Goal: Information Seeking & Learning: Learn about a topic

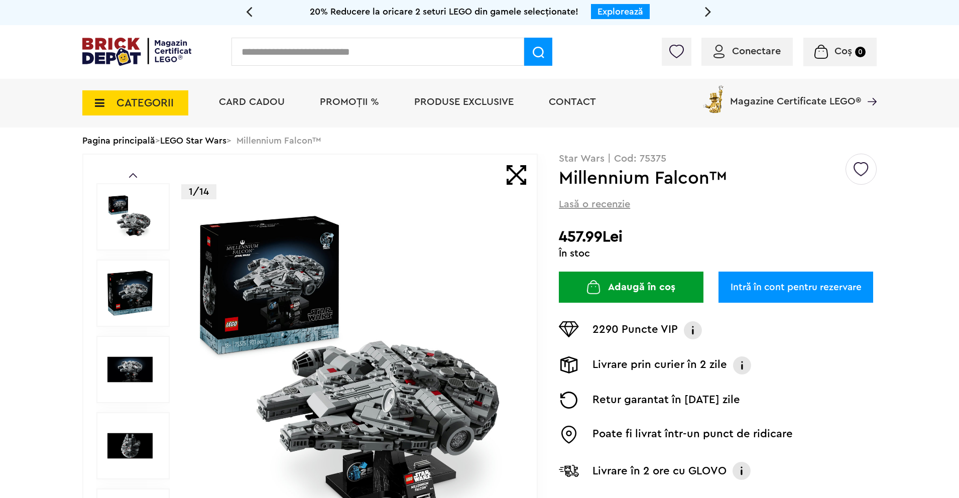
click at [301, 287] on img at bounding box center [353, 369] width 323 height 323
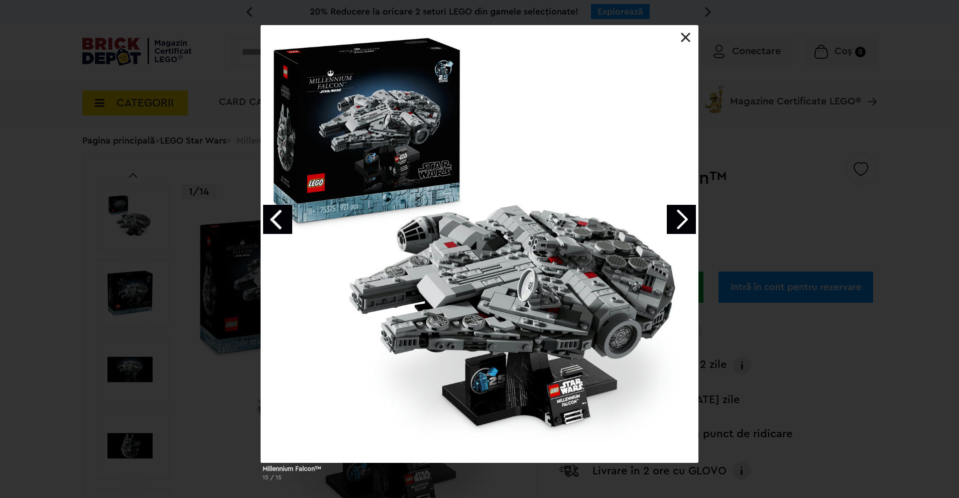
click at [681, 214] on link "Next image" at bounding box center [681, 219] width 29 height 29
click at [681, 215] on link "Next image" at bounding box center [681, 219] width 29 height 29
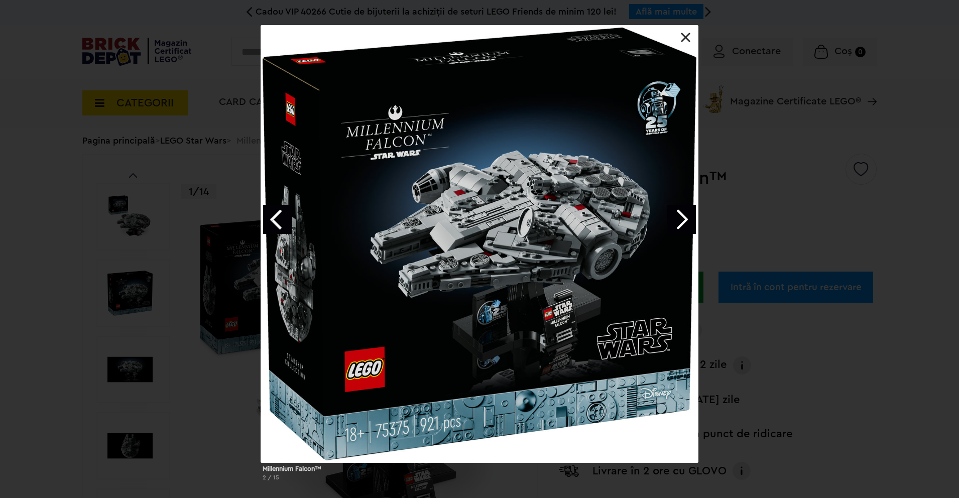
click at [681, 215] on link "Next image" at bounding box center [681, 219] width 29 height 29
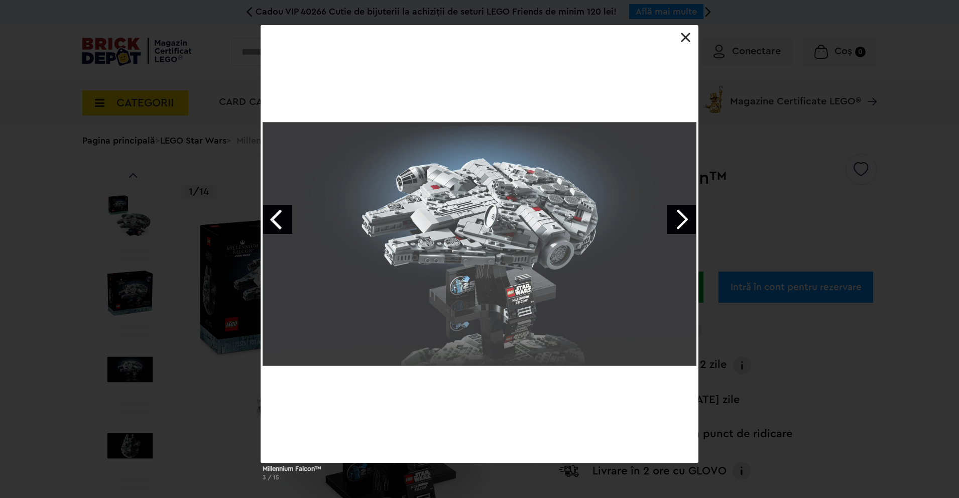
click at [681, 215] on link "Next image" at bounding box center [681, 219] width 29 height 29
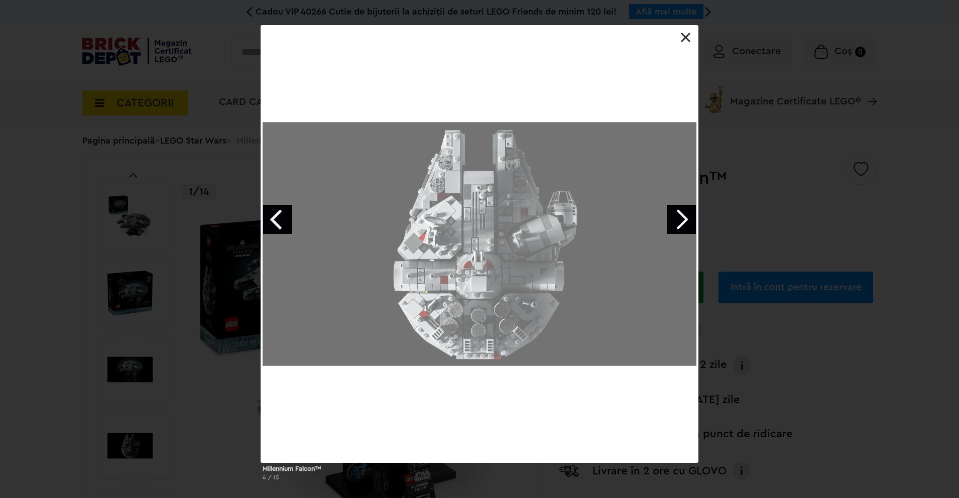
click at [681, 215] on link "Next image" at bounding box center [681, 219] width 29 height 29
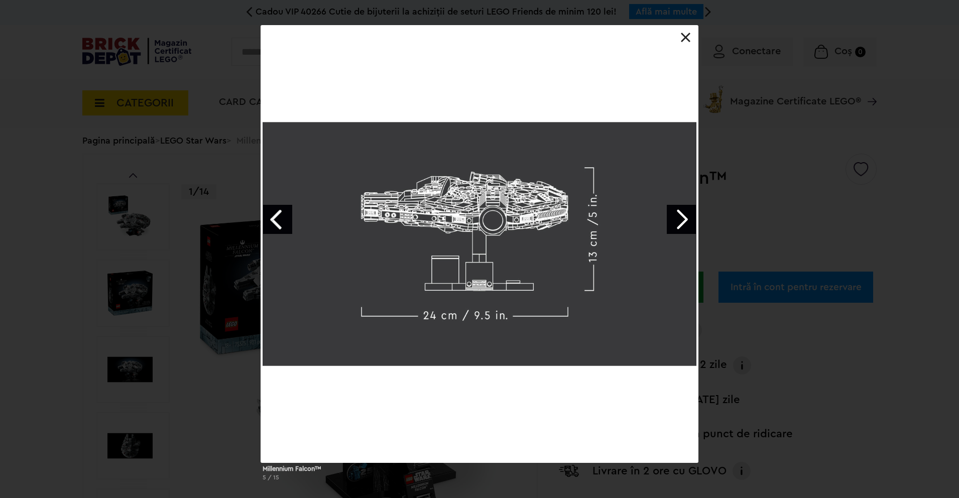
click at [681, 215] on link "Next image" at bounding box center [681, 219] width 29 height 29
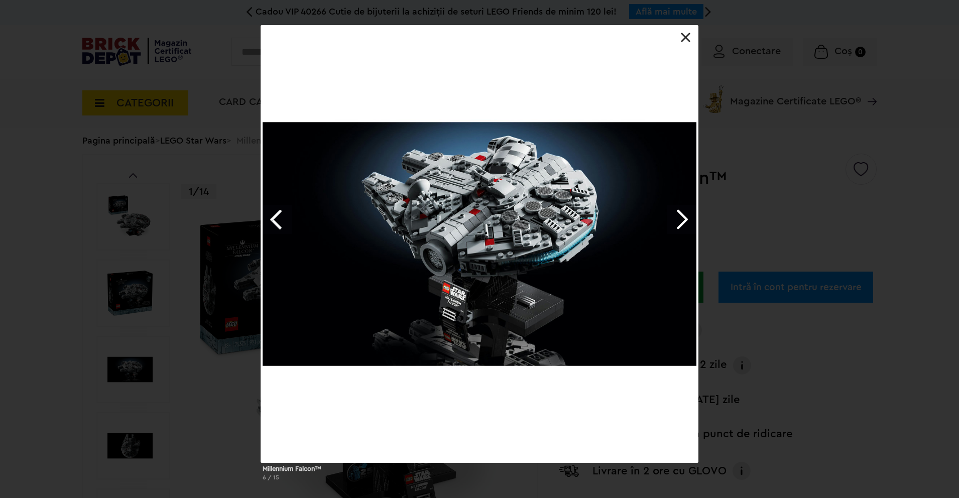
click at [275, 213] on link "Previous image" at bounding box center [277, 219] width 29 height 29
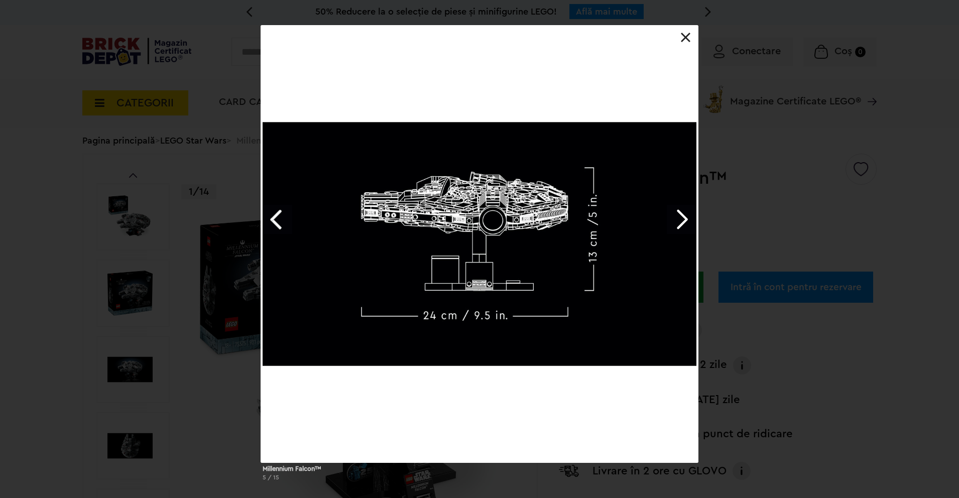
click at [685, 43] on div at bounding box center [480, 244] width 438 height 438
click at [690, 28] on div at bounding box center [480, 244] width 438 height 438
click at [691, 37] on div at bounding box center [480, 244] width 438 height 438
click at [689, 39] on link at bounding box center [686, 38] width 10 height 10
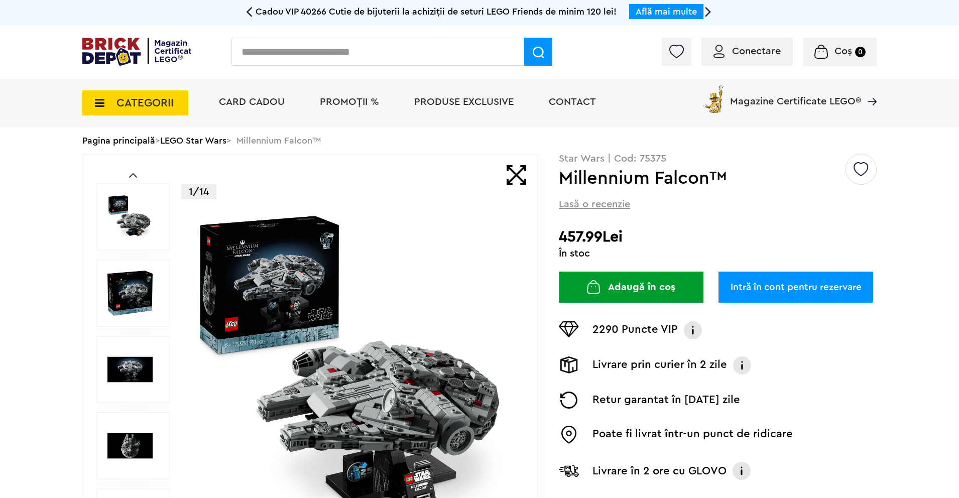
click at [217, 140] on link "LEGO Star Wars" at bounding box center [193, 140] width 66 height 9
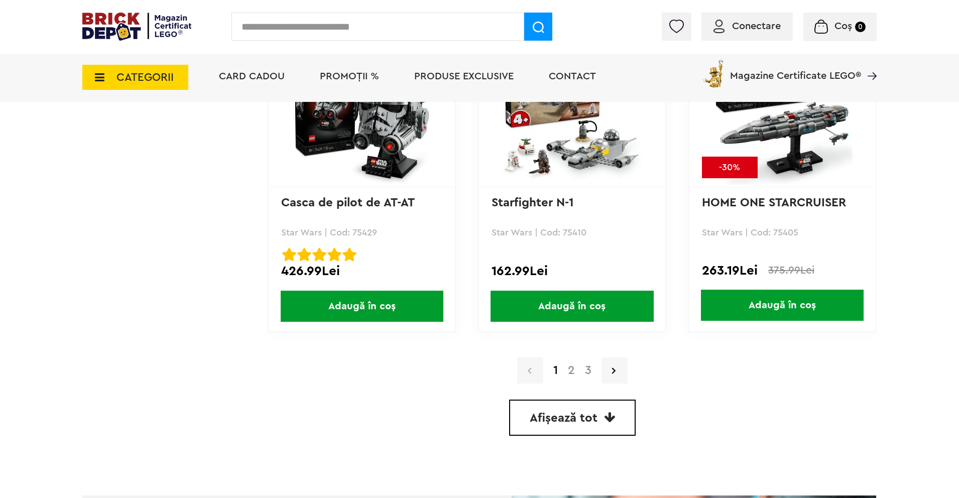
scroll to position [2836, 0]
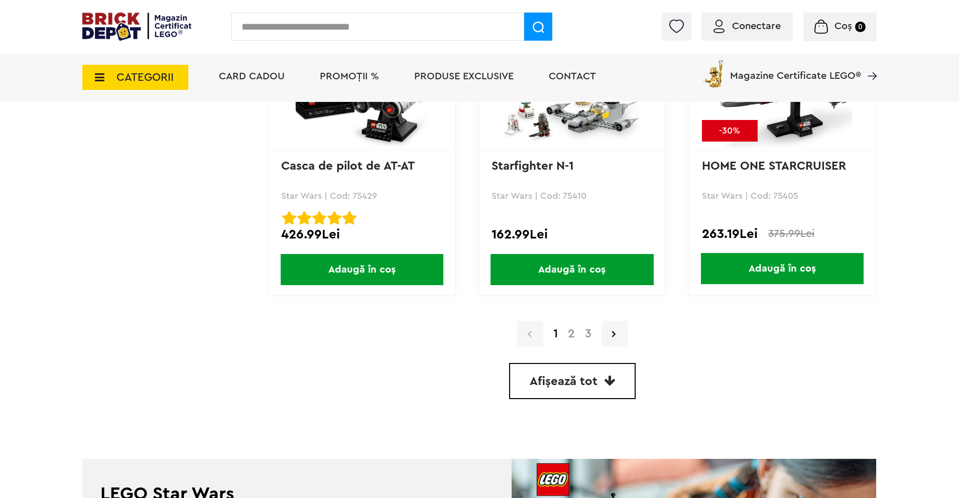
click at [572, 333] on link "2" at bounding box center [571, 334] width 17 height 12
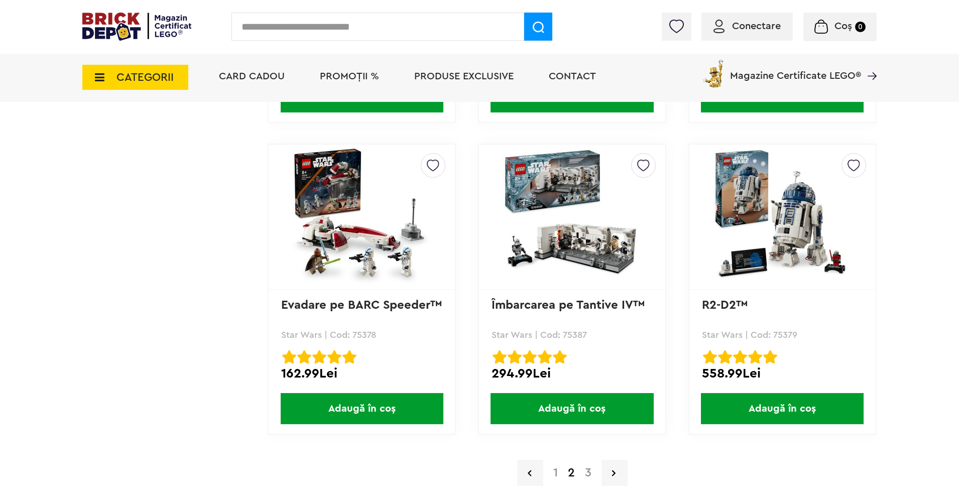
scroll to position [2861, 0]
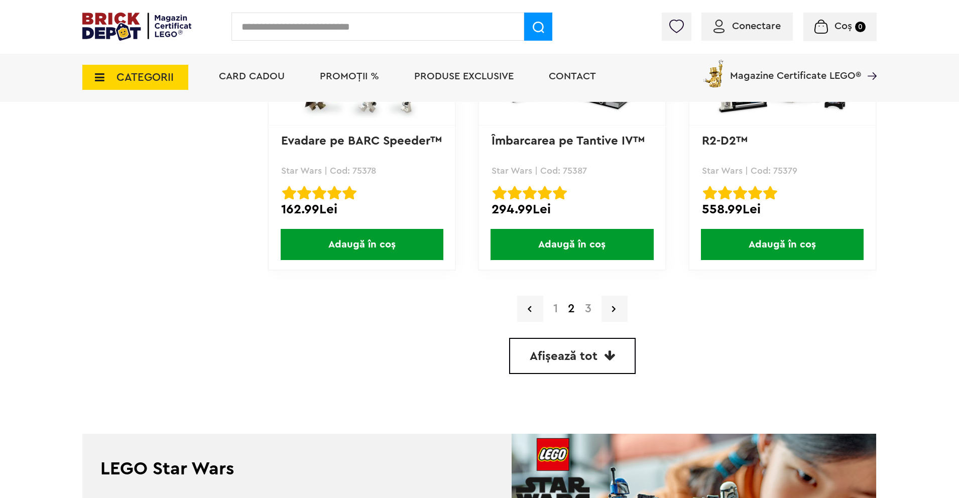
click at [557, 309] on link "1" at bounding box center [555, 309] width 15 height 12
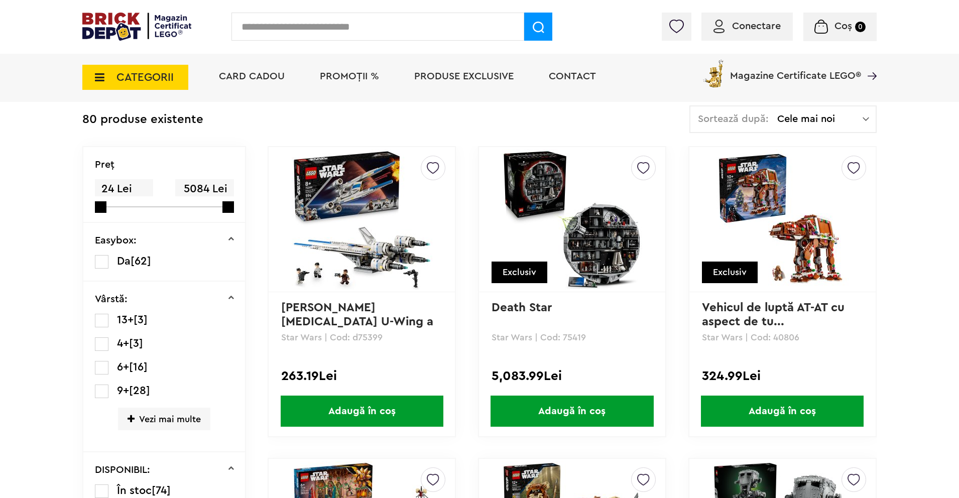
click at [575, 239] on img at bounding box center [571, 219] width 141 height 141
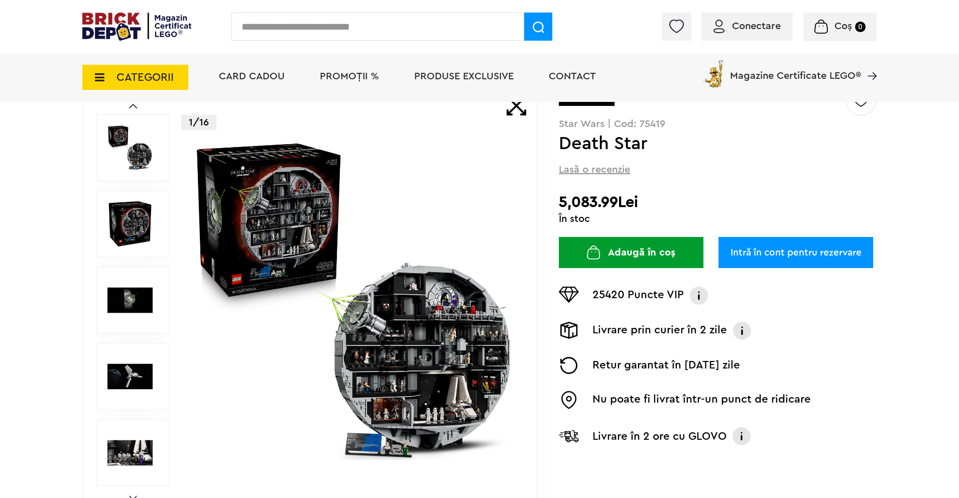
scroll to position [201, 0]
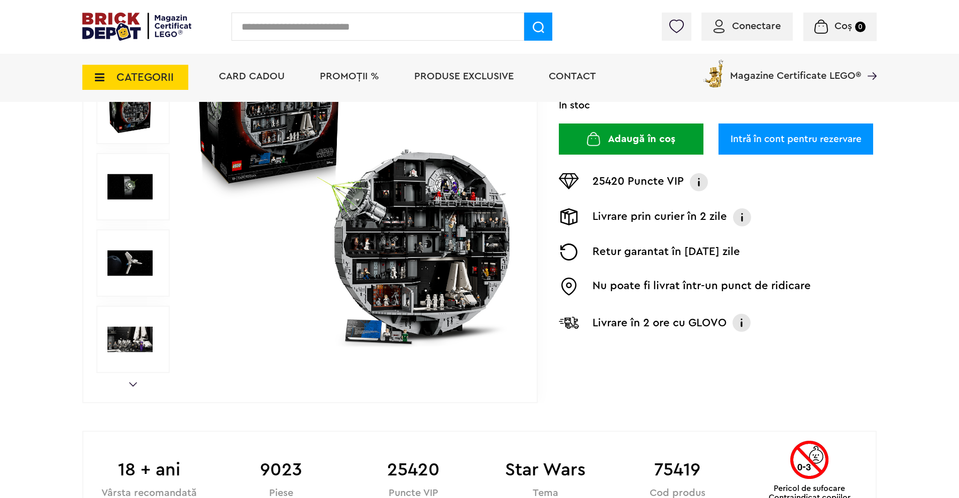
drag, startPoint x: 370, startPoint y: 337, endPoint x: 387, endPoint y: 368, distance: 35.3
click at [369, 337] on img at bounding box center [353, 186] width 323 height 323
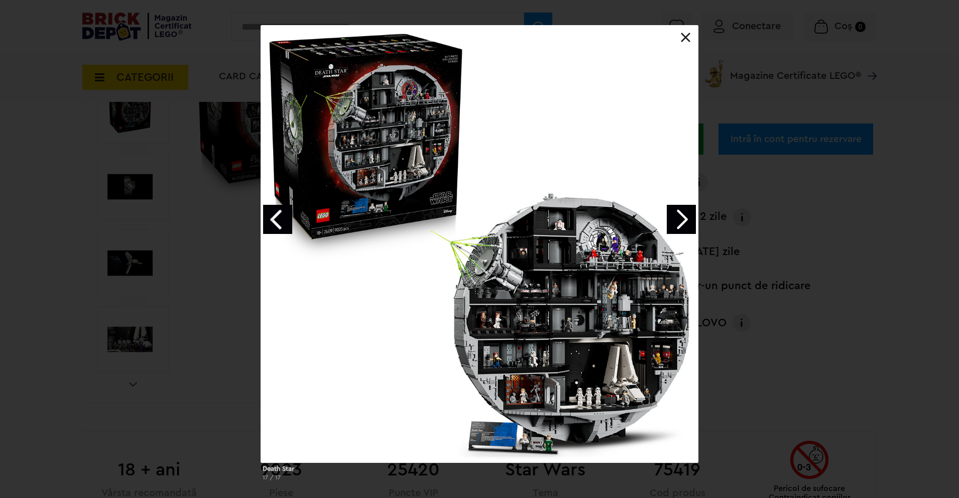
click at [222, 237] on div "Death Star 17 / 17" at bounding box center [479, 257] width 959 height 464
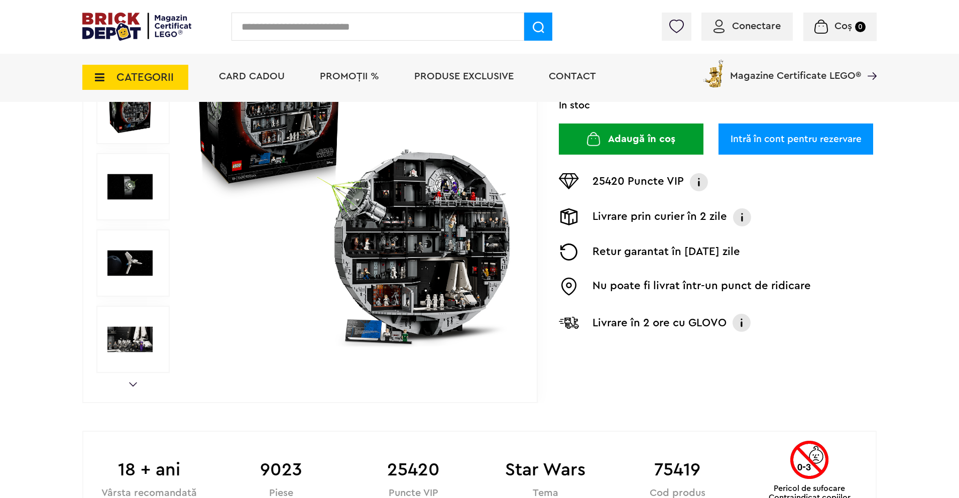
click at [381, 296] on img at bounding box center [353, 186] width 323 height 323
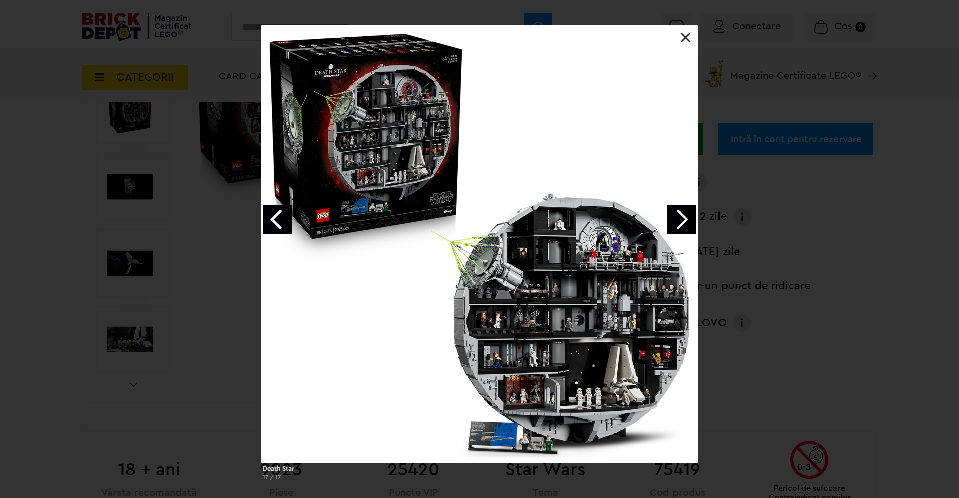
click at [686, 212] on link "Next image" at bounding box center [681, 219] width 29 height 29
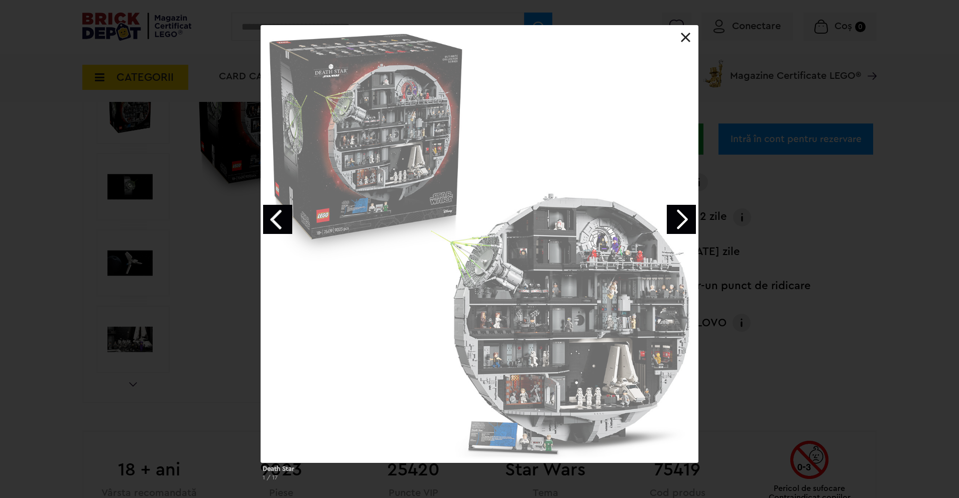
click at [686, 212] on link "Next image" at bounding box center [681, 219] width 29 height 29
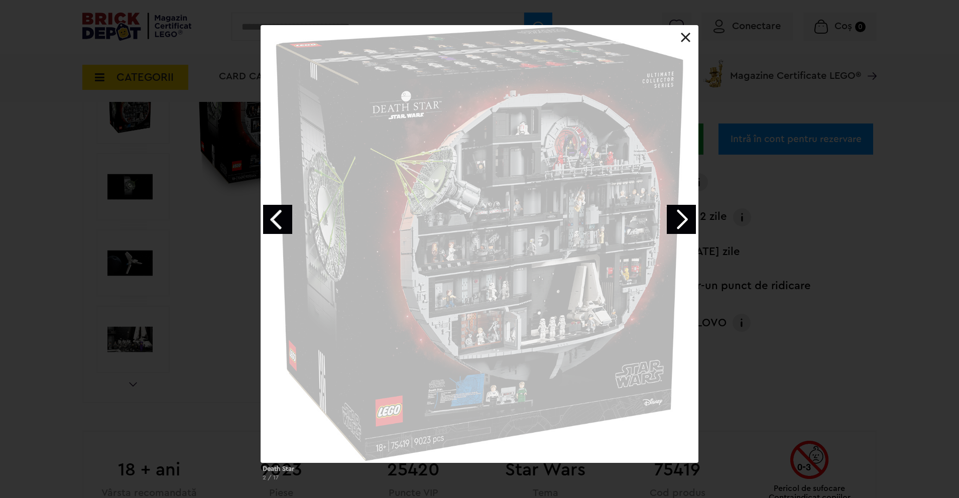
click at [686, 212] on link "Next image" at bounding box center [681, 219] width 29 height 29
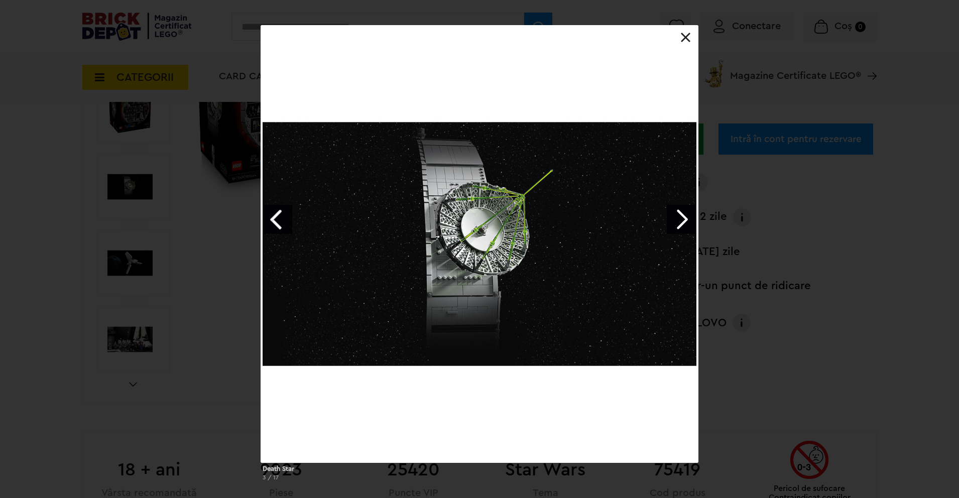
click at [686, 212] on link "Next image" at bounding box center [681, 219] width 29 height 29
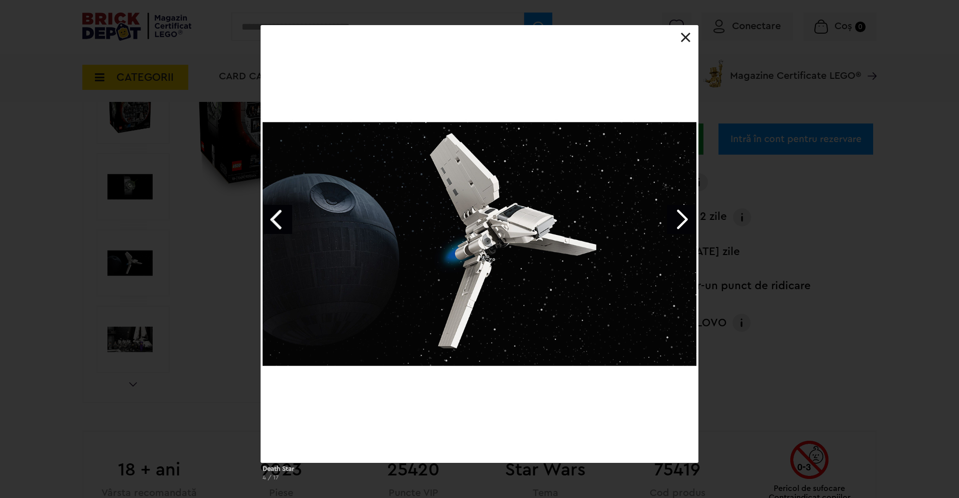
click at [686, 212] on link "Next image" at bounding box center [681, 219] width 29 height 29
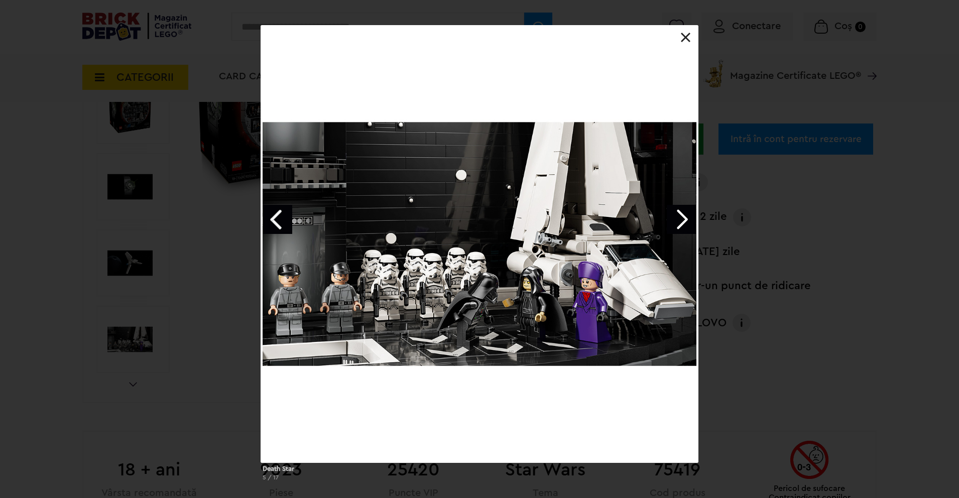
click at [686, 212] on link "Next image" at bounding box center [681, 219] width 29 height 29
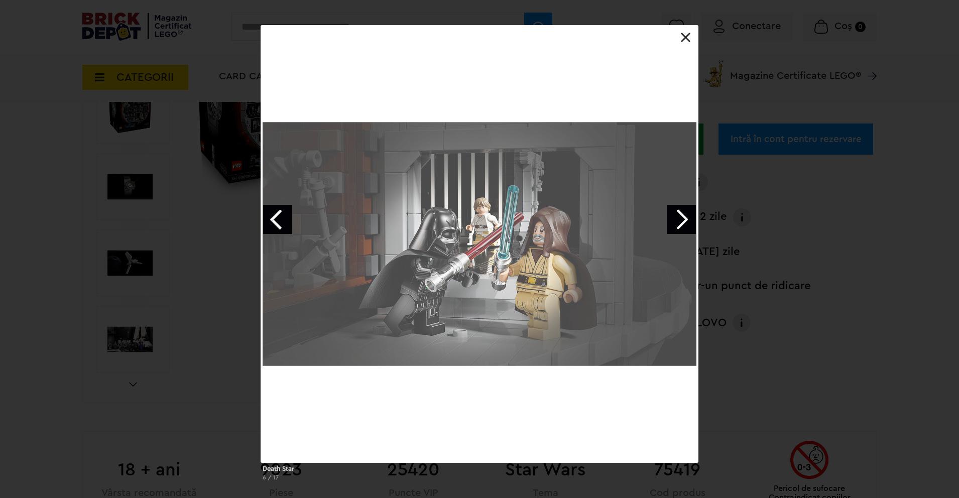
click at [686, 212] on link "Next image" at bounding box center [681, 219] width 29 height 29
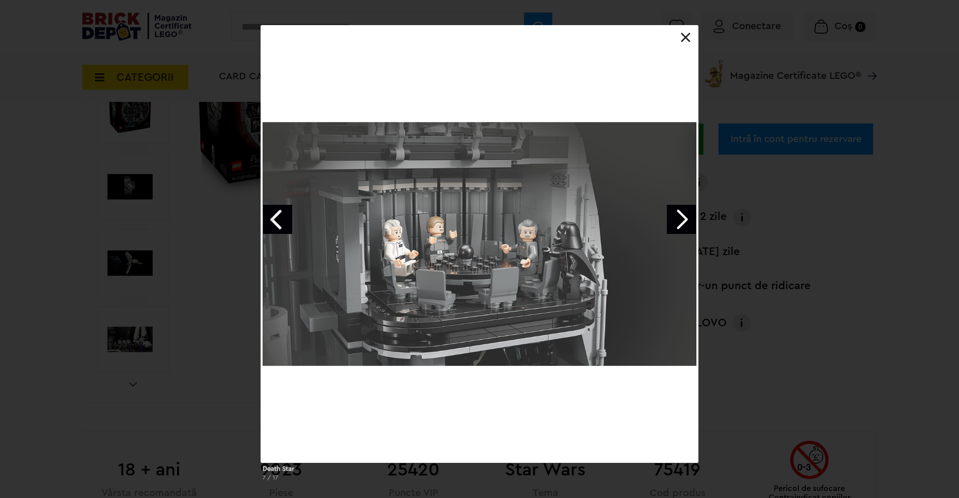
click at [686, 212] on link "Next image" at bounding box center [681, 219] width 29 height 29
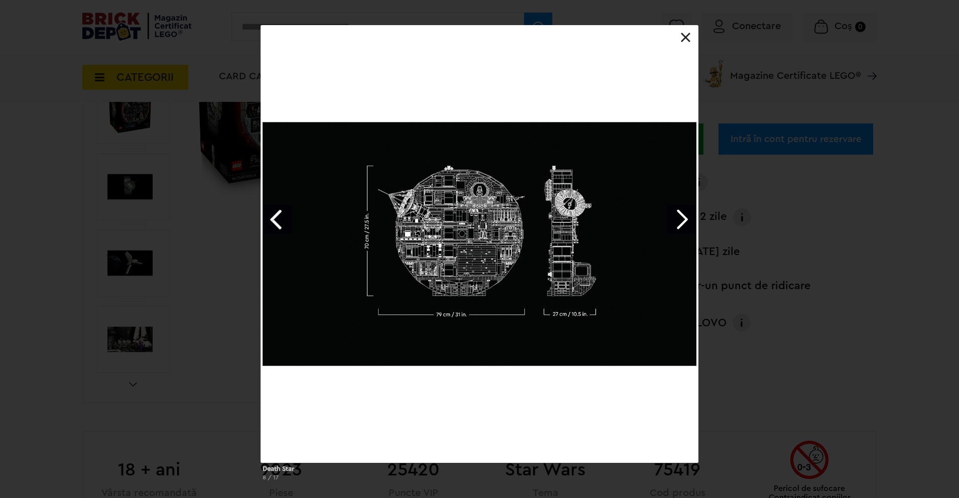
click at [686, 28] on div at bounding box center [480, 244] width 438 height 438
click at [685, 32] on div at bounding box center [480, 244] width 438 height 438
click at [678, 44] on div at bounding box center [480, 244] width 438 height 438
click at [688, 38] on link at bounding box center [686, 38] width 10 height 10
